Goal: Find specific page/section: Find specific page/section

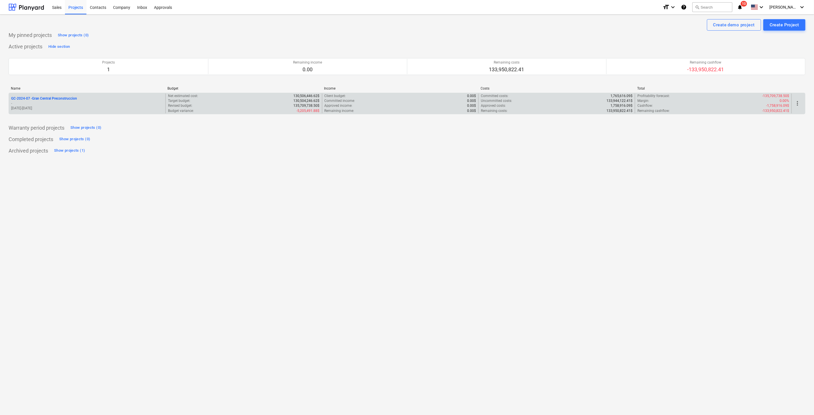
click at [75, 97] on p "GC-2024-07 - Gran Central Preconstruccion" at bounding box center [44, 98] width 66 height 5
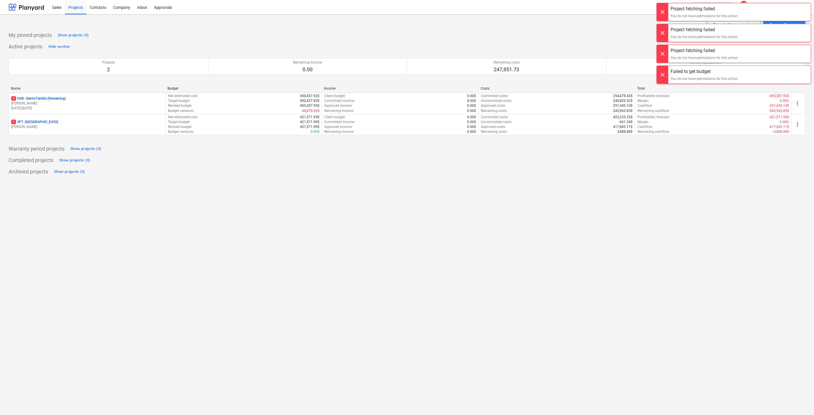
click at [667, 10] on div at bounding box center [661, 12] width 11 height 18
click at [667, 10] on div "Project fetching failed You do not have permissions for this action Project fet…" at bounding box center [733, 5] width 160 height 11
click at [666, 10] on div at bounding box center [661, 12] width 11 height 18
click at [664, 11] on div at bounding box center [661, 12] width 11 height 18
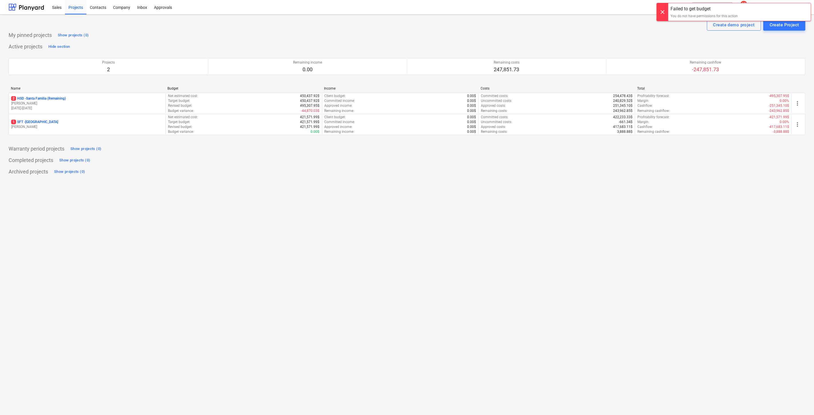
click at [664, 11] on div at bounding box center [661, 12] width 11 height 18
click at [789, 8] on span "[PERSON_NAME]" at bounding box center [783, 7] width 29 height 5
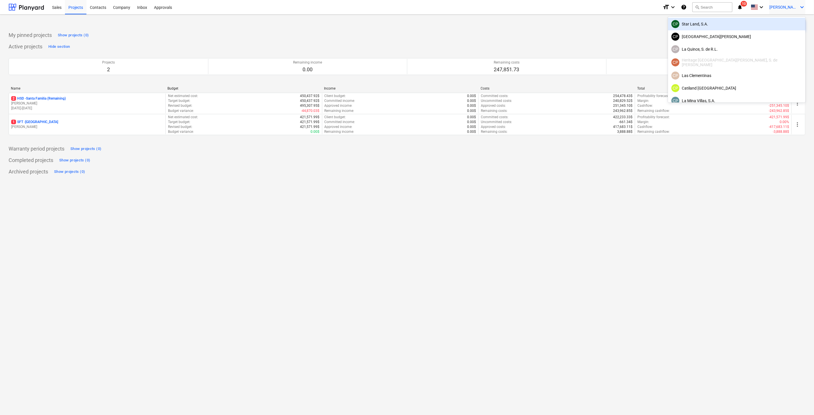
click at [763, 26] on div "CP Star Land, S.A." at bounding box center [736, 24] width 130 height 8
